Goal: Use online tool/utility: Utilize a website feature to perform a specific function

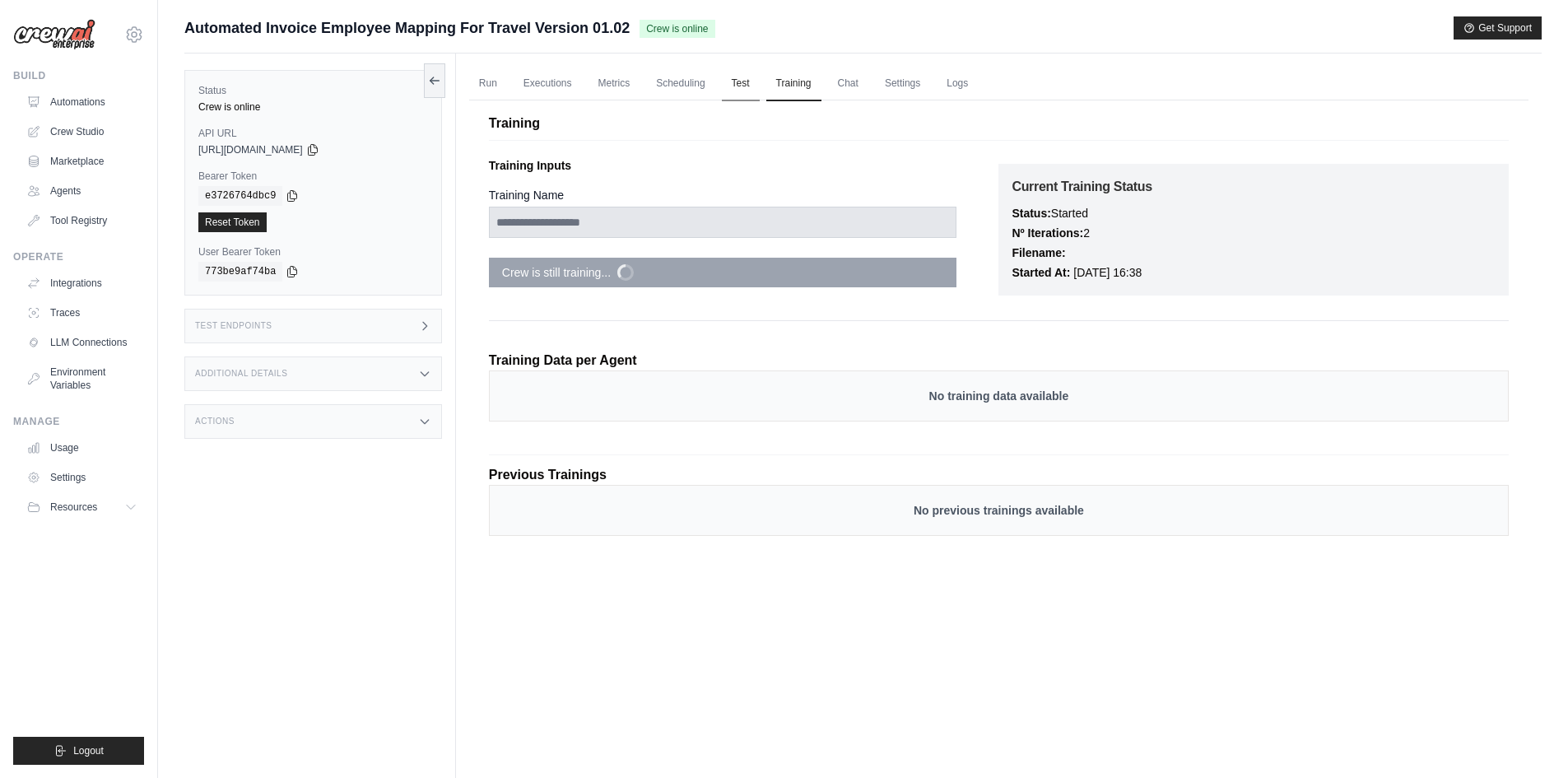
click at [755, 86] on link "Test" at bounding box center [741, 84] width 38 height 35
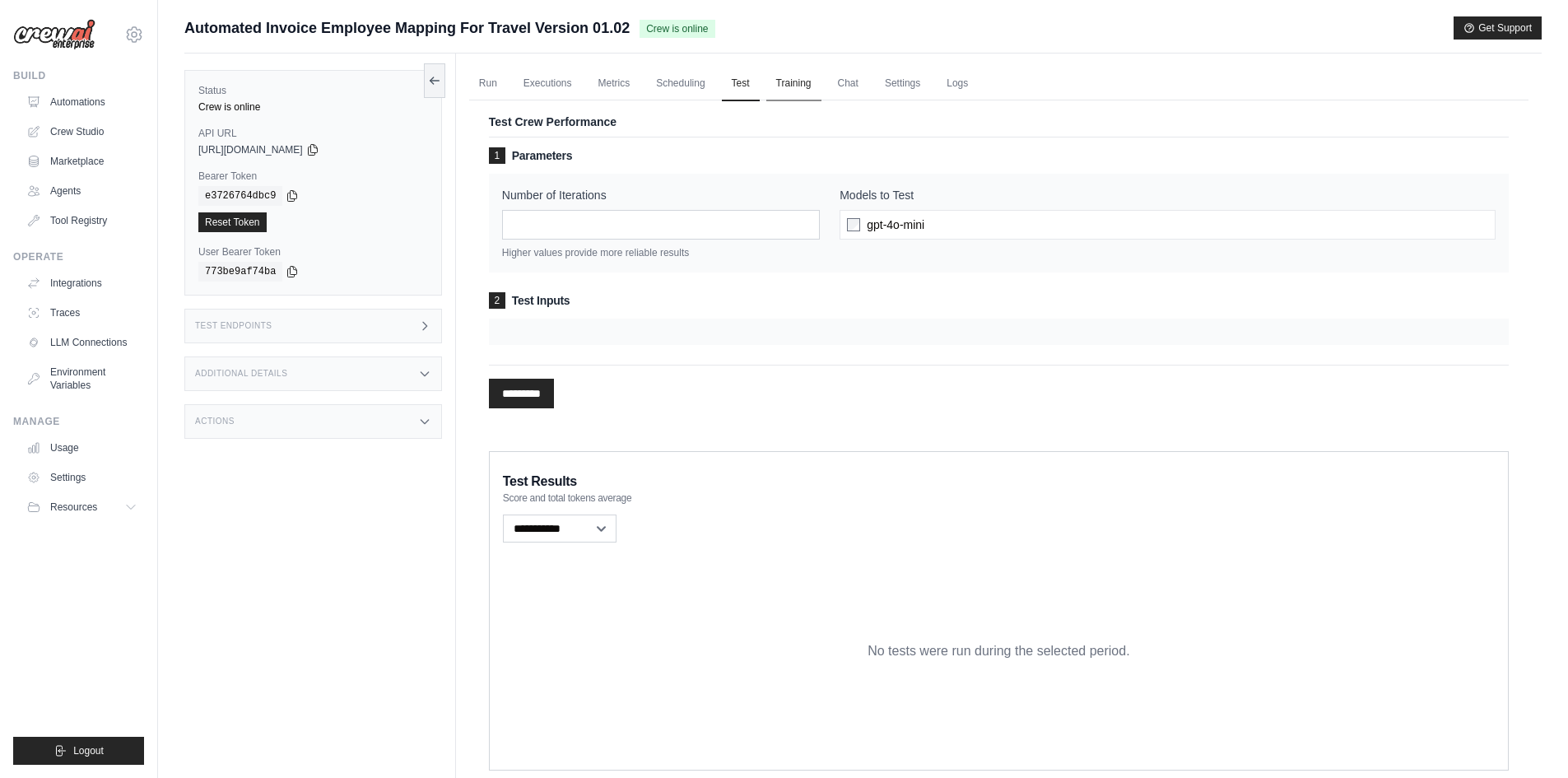
click at [787, 83] on link "Training" at bounding box center [794, 84] width 55 height 35
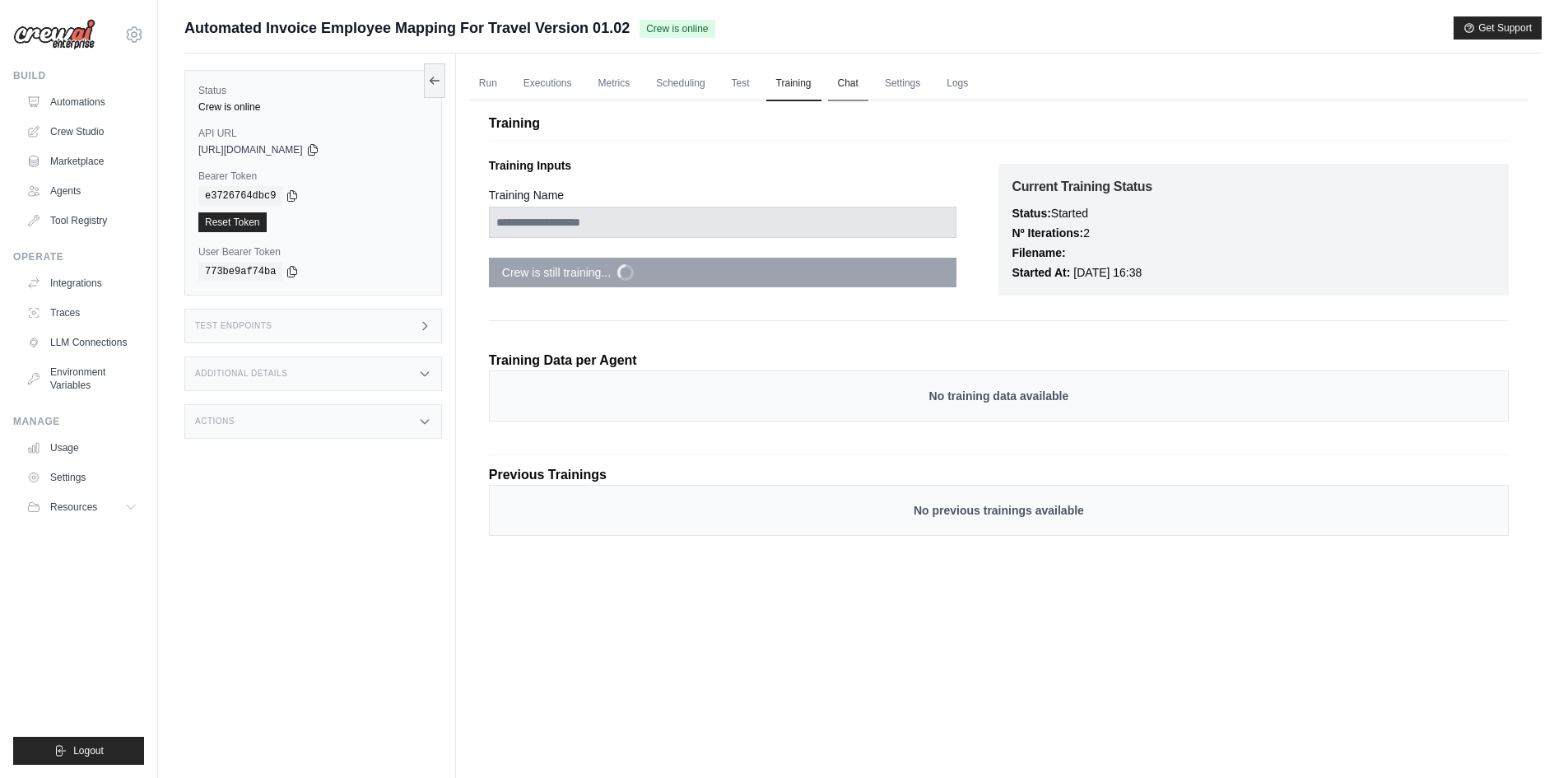
click at [845, 85] on link "Chat" at bounding box center [848, 84] width 40 height 35
click at [894, 85] on link "Settings" at bounding box center [902, 84] width 55 height 35
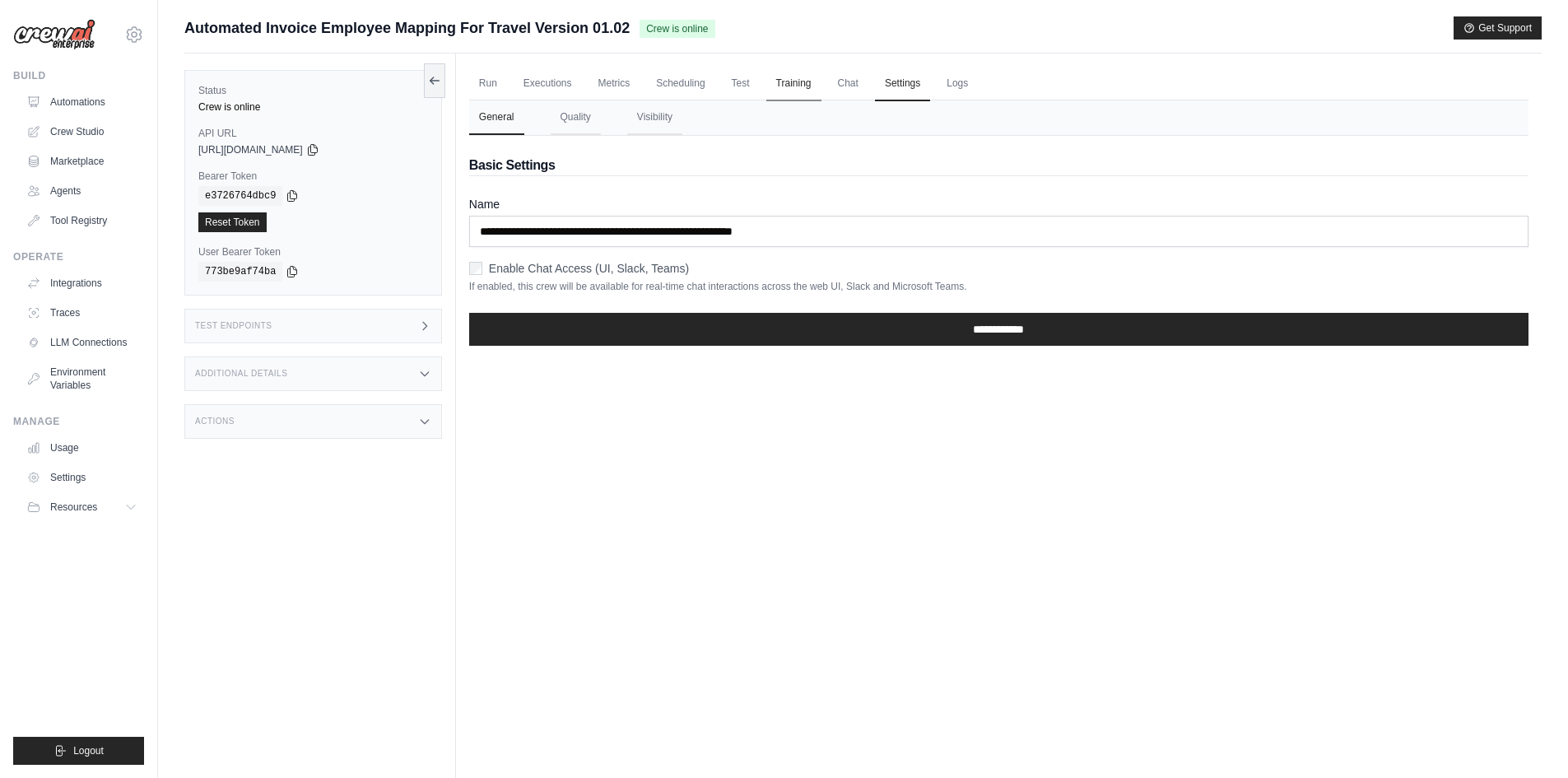
click at [790, 84] on link "Training" at bounding box center [794, 84] width 55 height 35
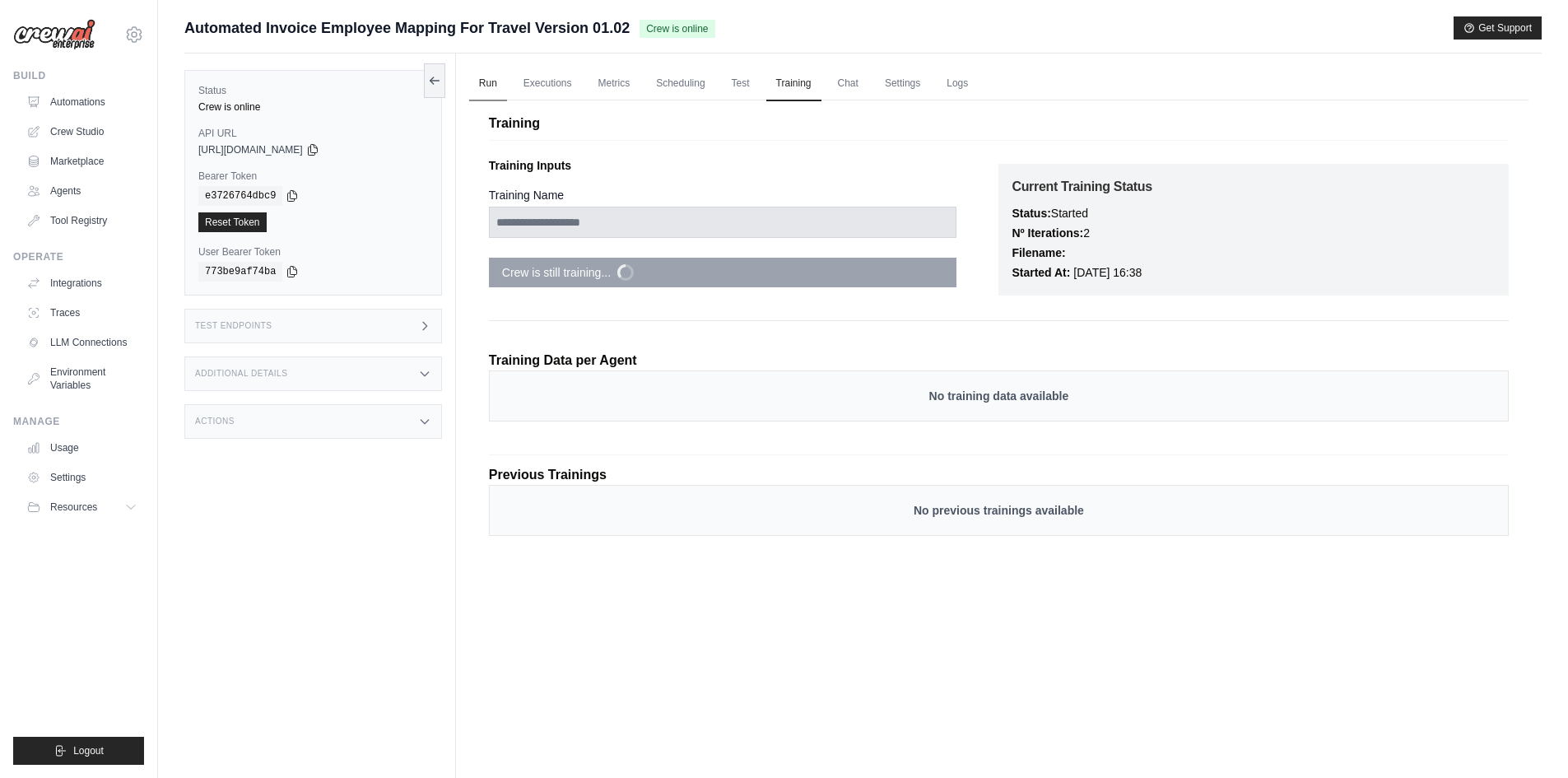
click at [495, 86] on link "Run" at bounding box center [488, 84] width 38 height 35
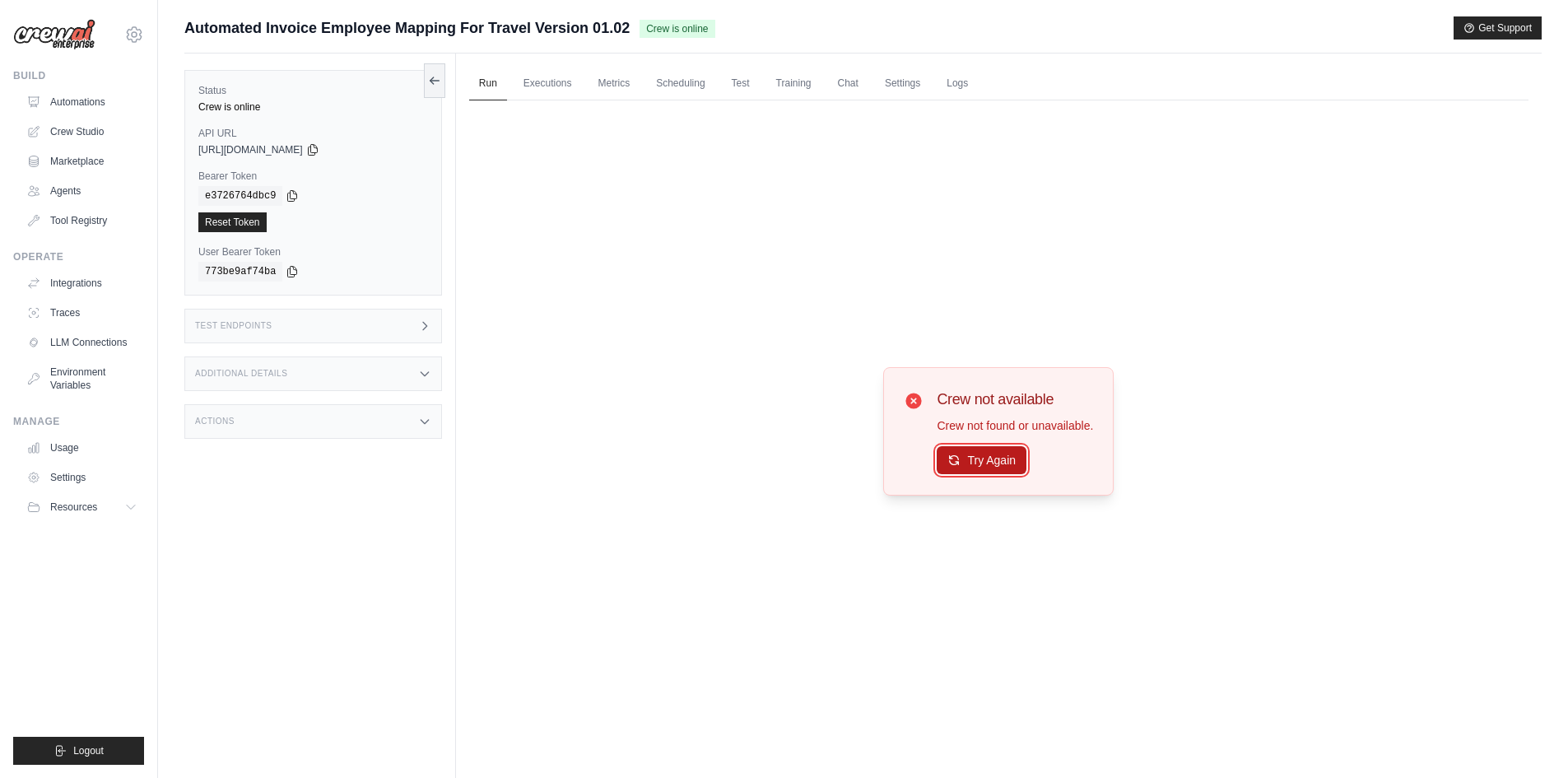
click at [954, 462] on icon at bounding box center [953, 460] width 13 height 13
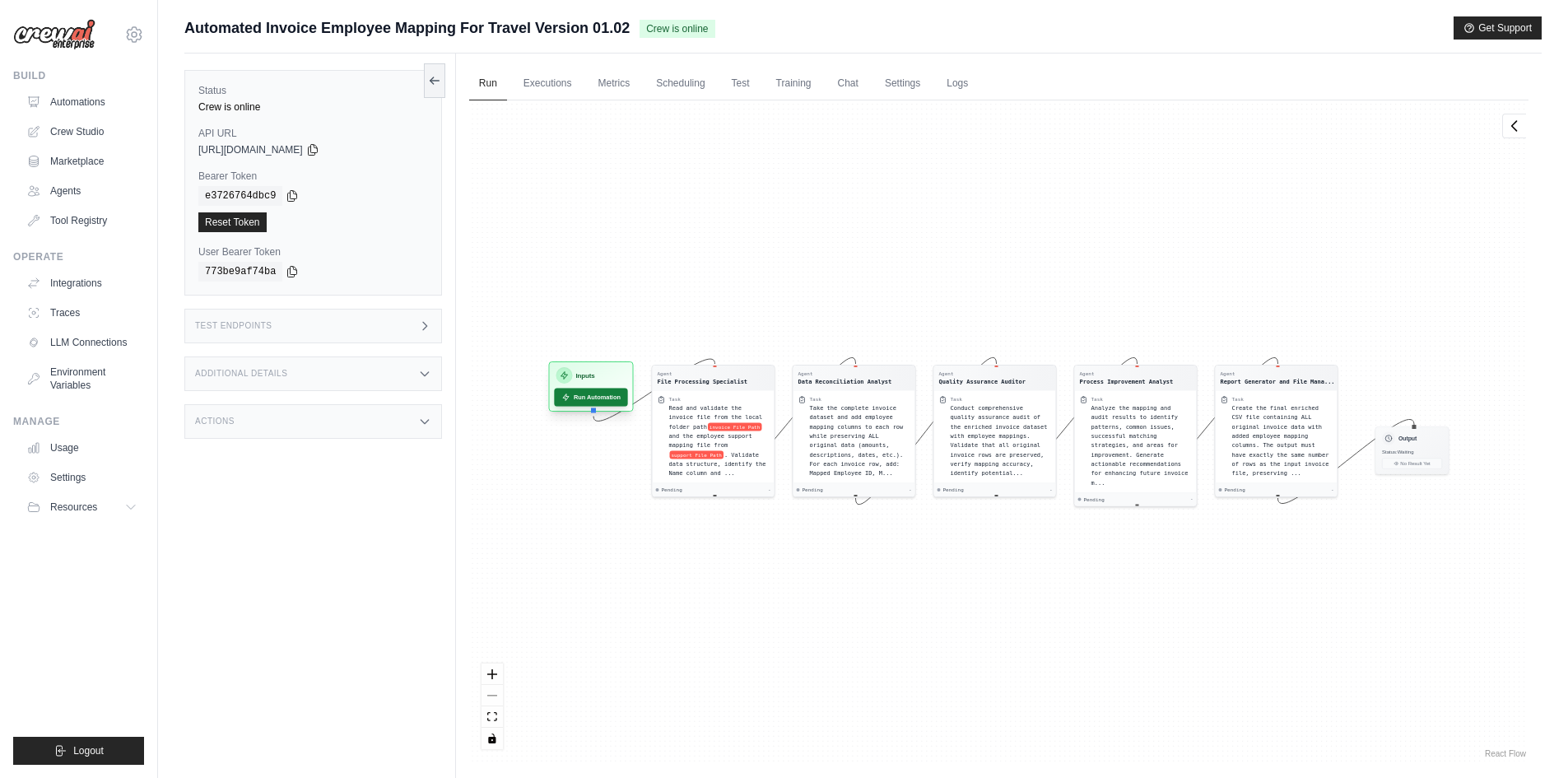
click at [599, 392] on button "Run Automation" at bounding box center [591, 397] width 73 height 18
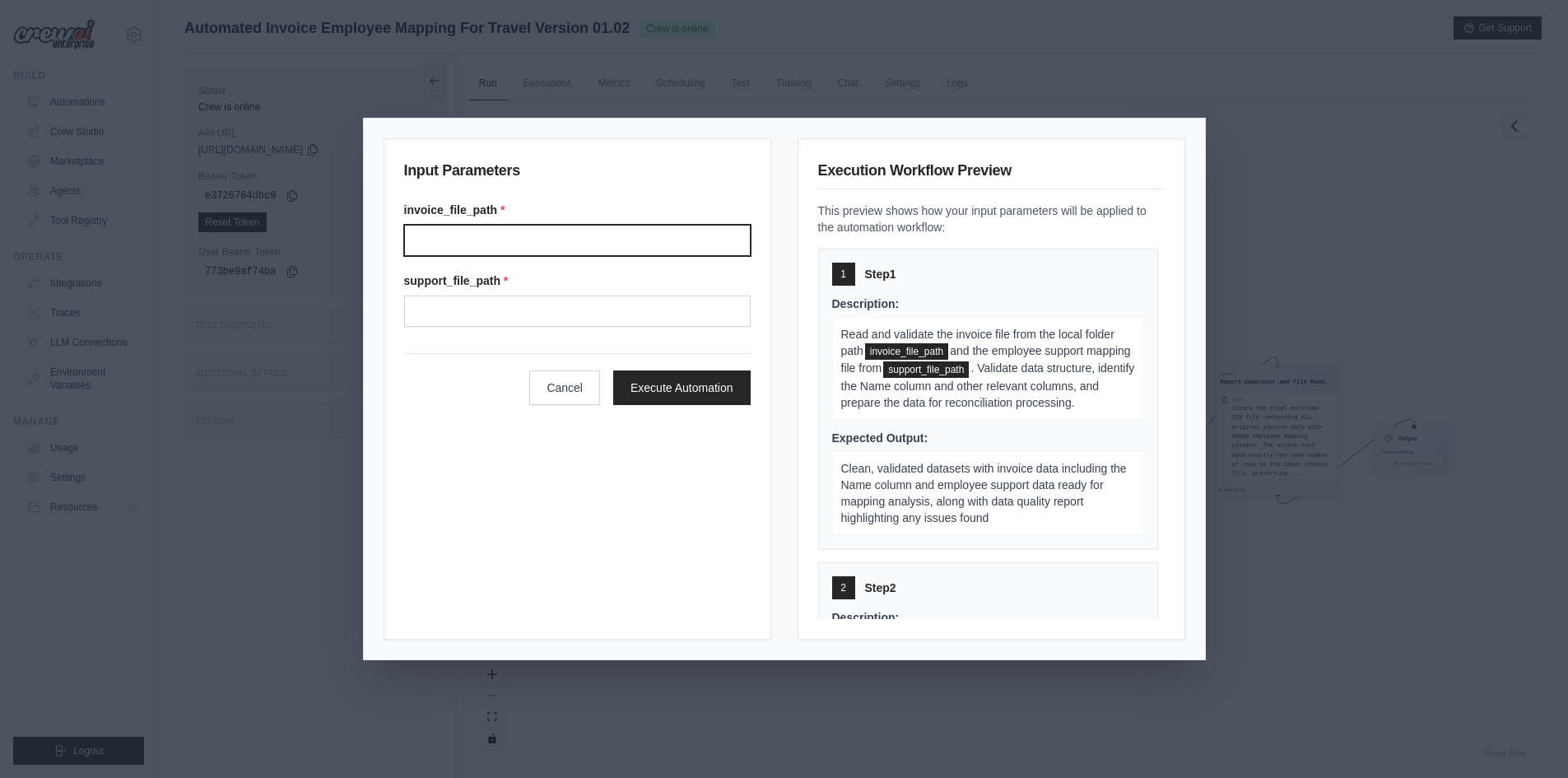
click at [555, 244] on input "invoice_file_path *" at bounding box center [577, 241] width 346 height 32
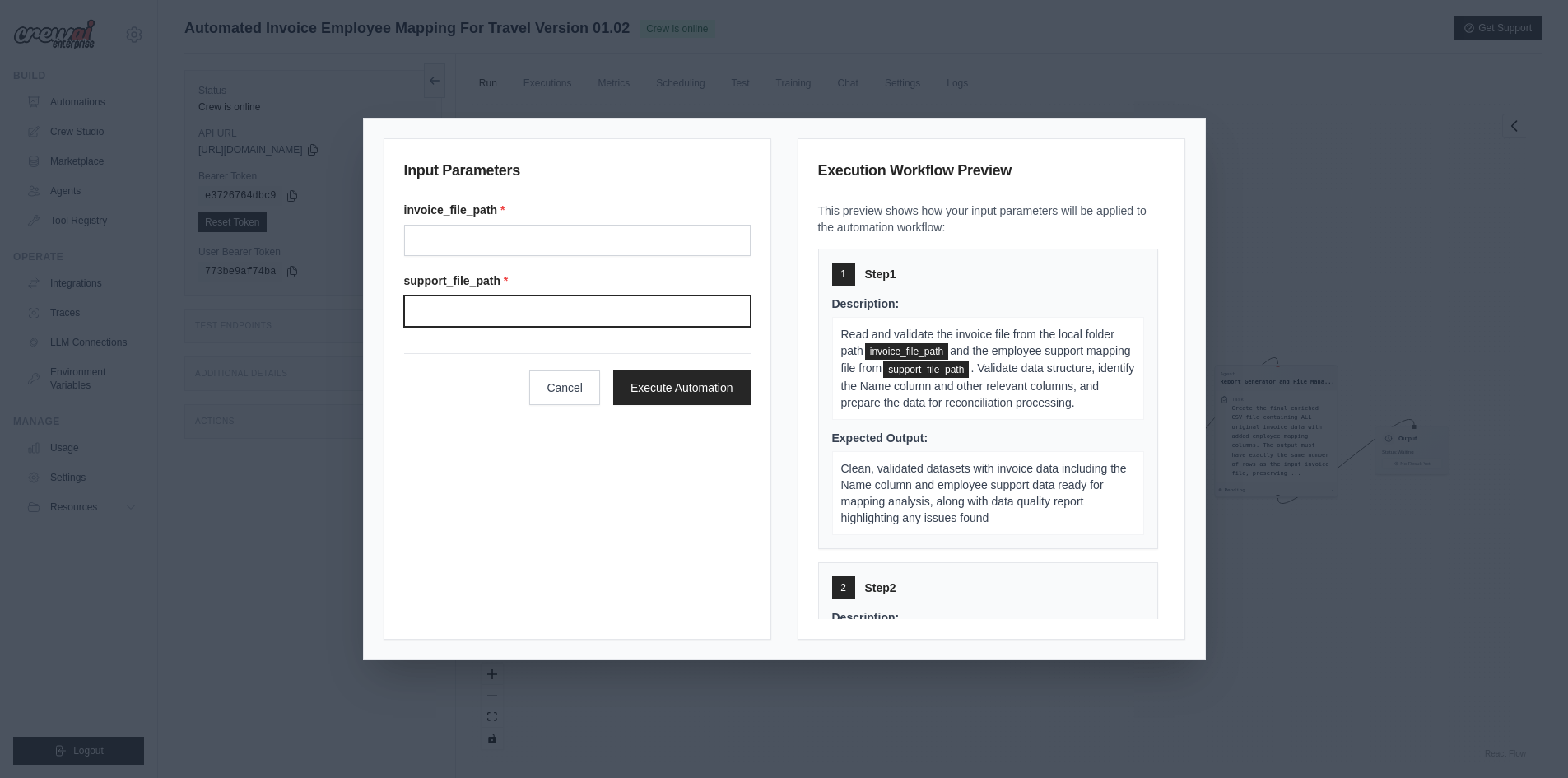
click at [571, 316] on input "support_file_path *" at bounding box center [577, 311] width 346 height 32
type input "**********"
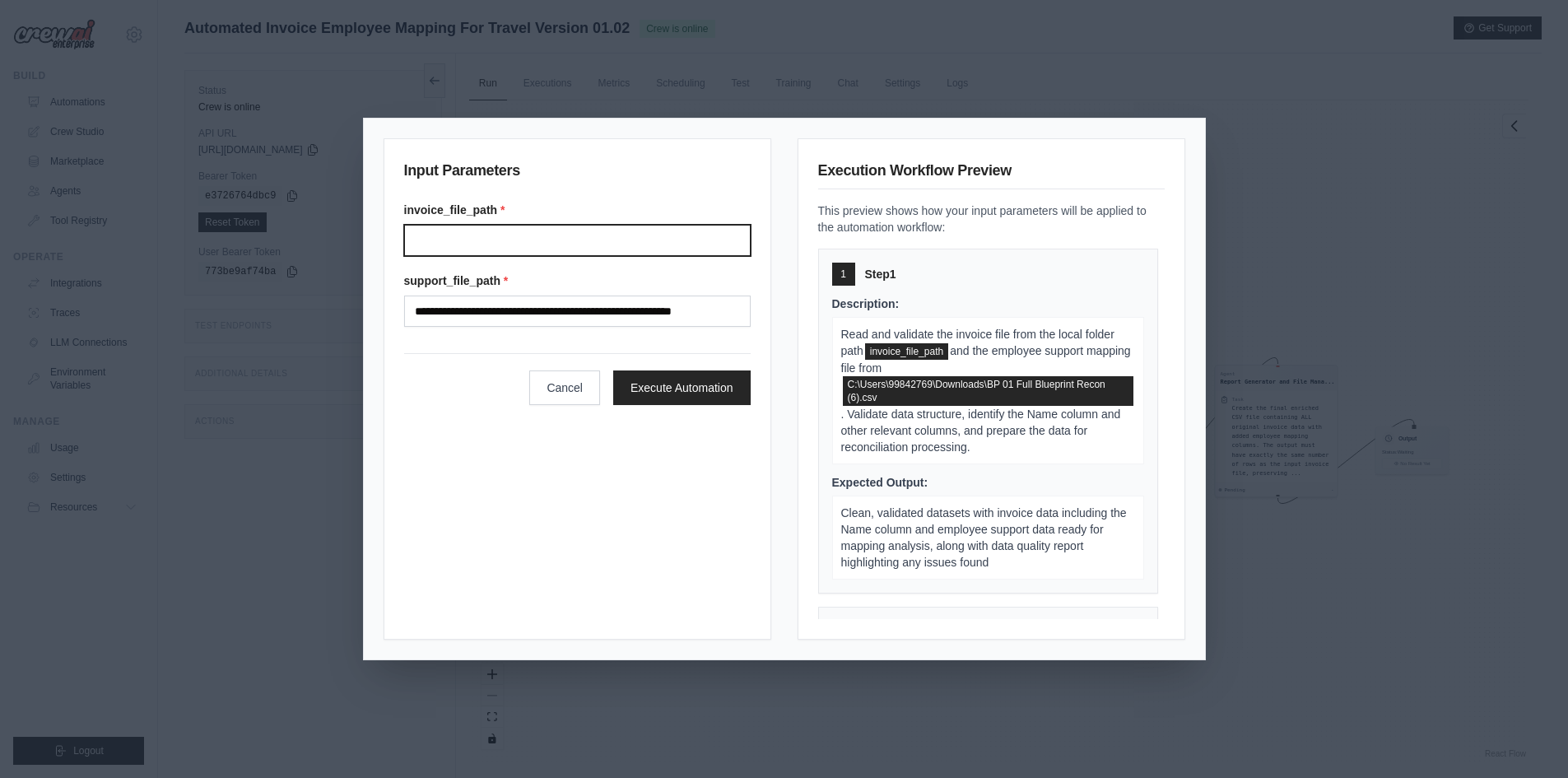
drag, startPoint x: 589, startPoint y: 238, endPoint x: 588, endPoint y: 247, distance: 9.1
click at [589, 238] on input "invoice_file_path *" at bounding box center [577, 241] width 346 height 32
type input "**********"
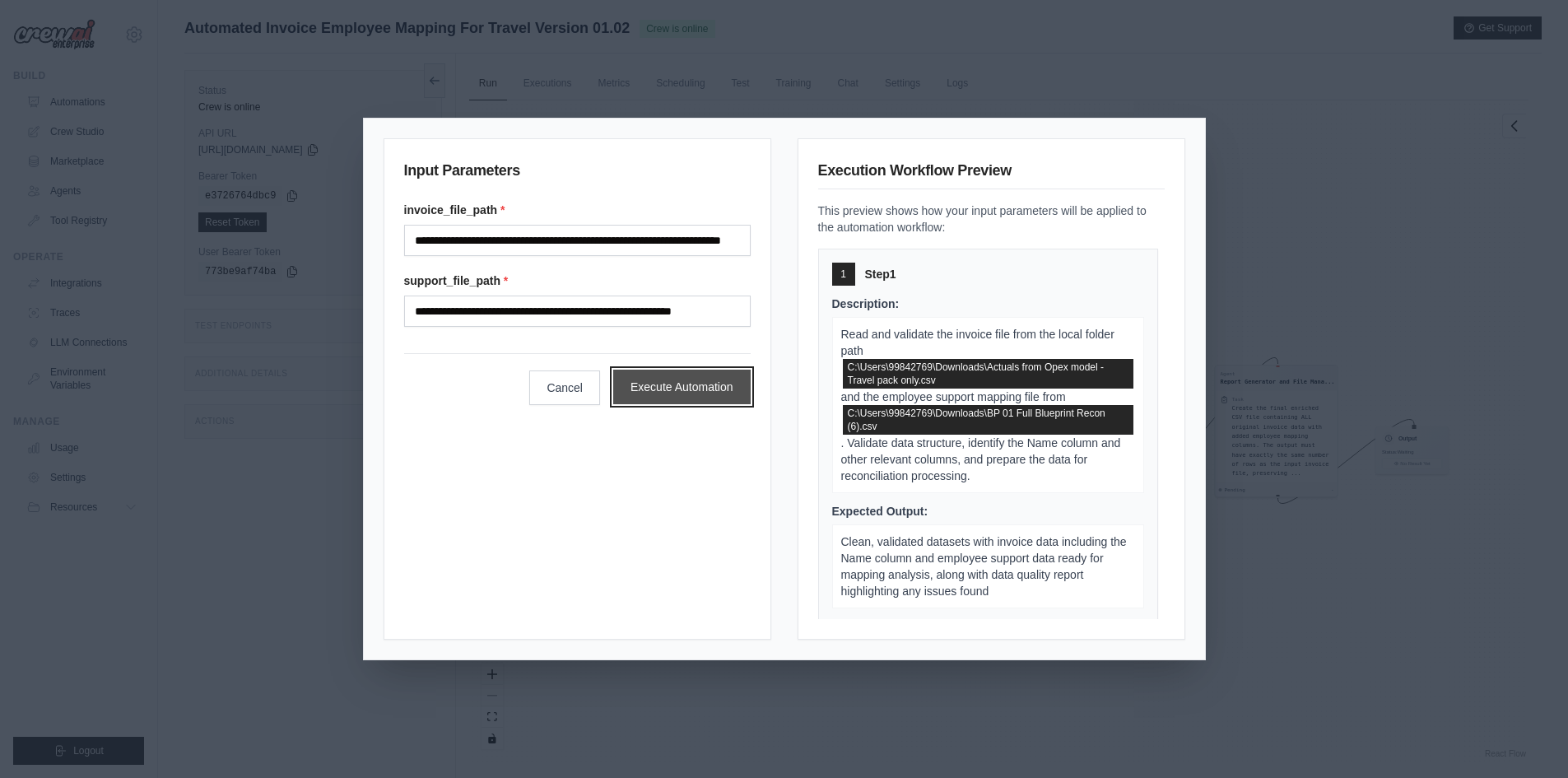
click at [674, 380] on button "Execute Automation" at bounding box center [681, 386] width 137 height 35
